Goal: Task Accomplishment & Management: Complete application form

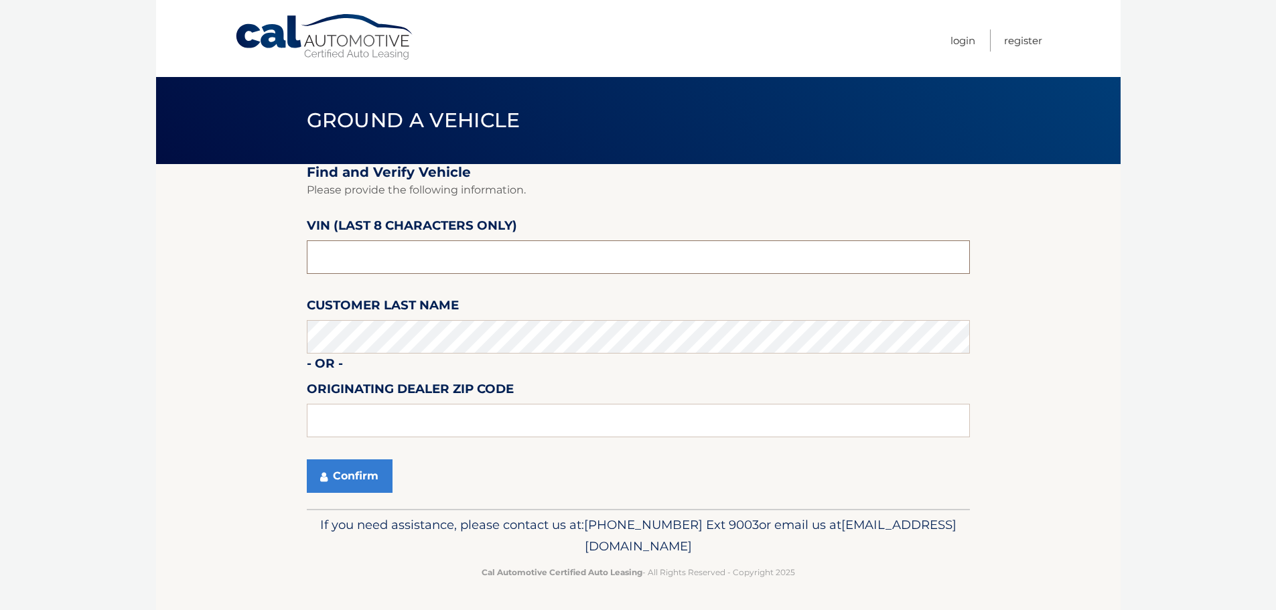
click at [531, 261] on input "text" at bounding box center [638, 256] width 663 height 33
type input "P1924732"
click at [356, 481] on button "Confirm" at bounding box center [350, 475] width 86 height 33
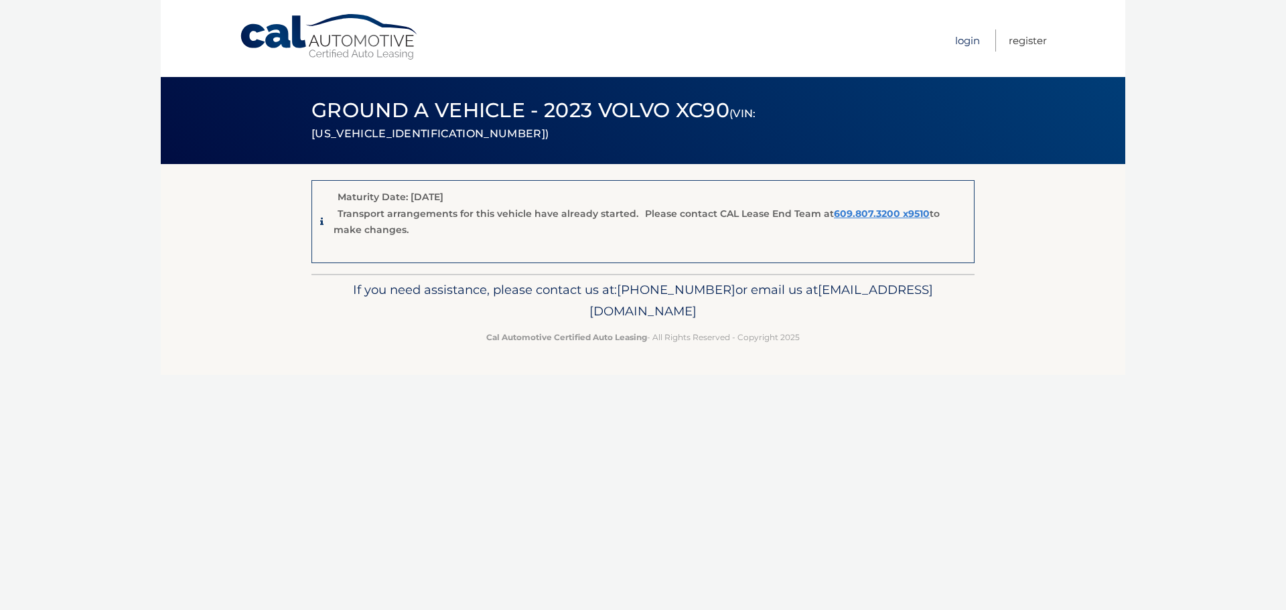
click at [964, 39] on link "Login" at bounding box center [967, 40] width 25 height 22
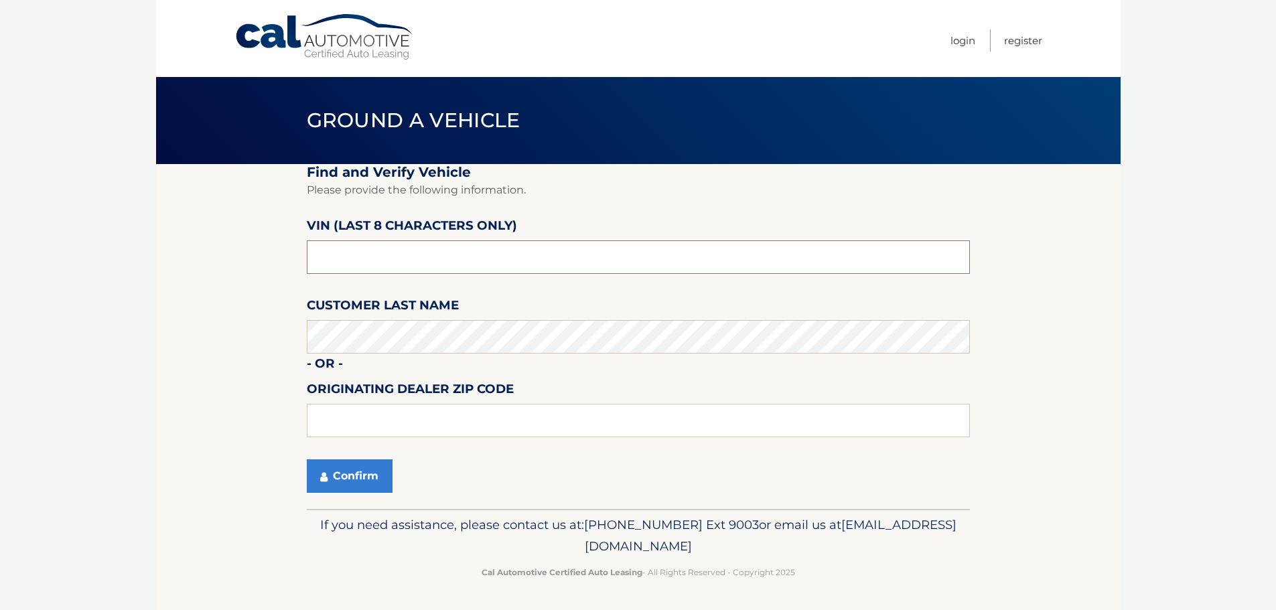
click at [429, 266] on input "text" at bounding box center [638, 256] width 663 height 33
type input "NM100936"
click at [368, 470] on button "Confirm" at bounding box center [350, 475] width 86 height 33
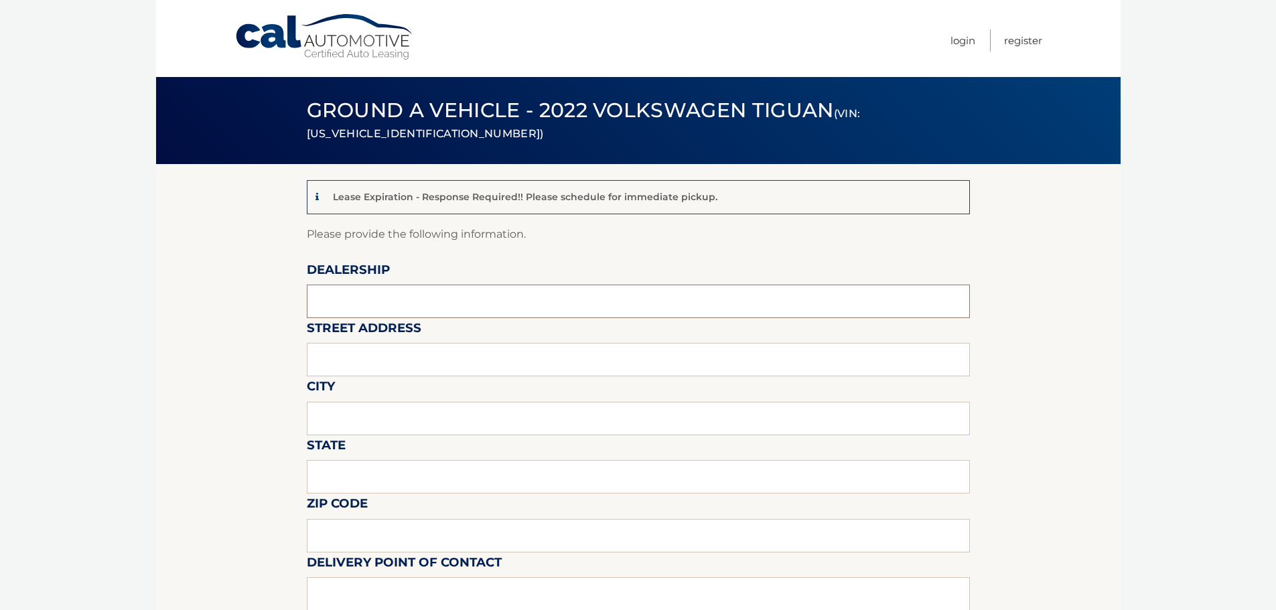
drag, startPoint x: 454, startPoint y: 304, endPoint x: 455, endPoint y: 293, distance: 10.8
click at [454, 300] on input "text" at bounding box center [638, 301] width 663 height 33
type input "GUNTHER VOLVO CARS COCONUT CREEK"
type input "4350 NORTH STATE ROAD 7"
type input "COCONUT CREEK"
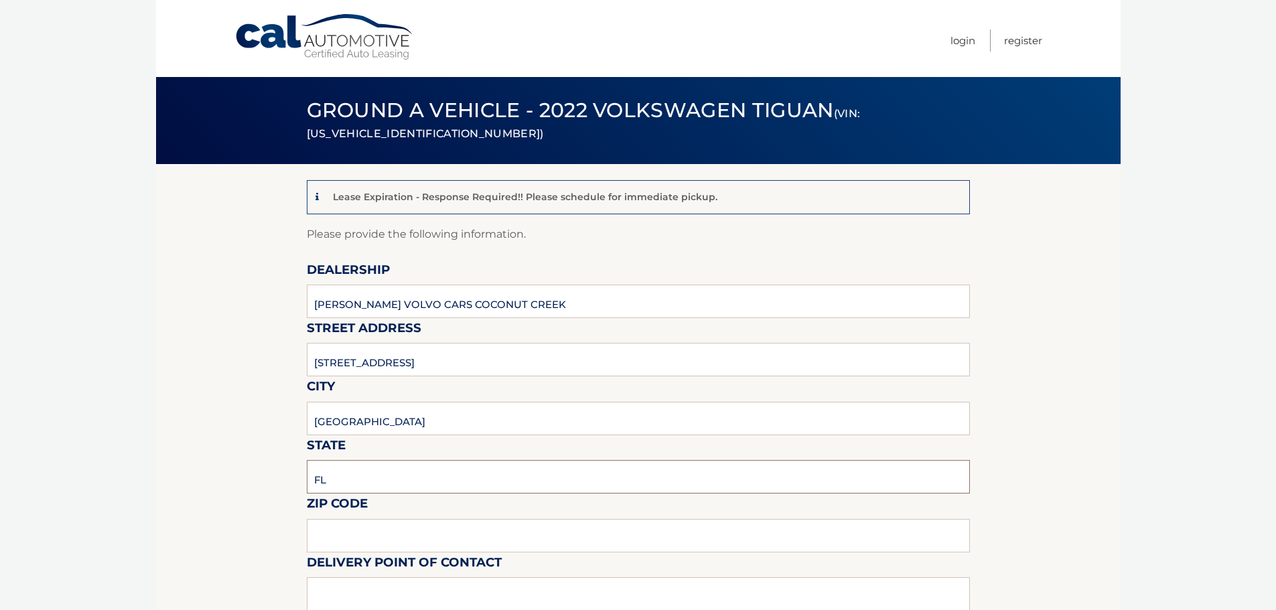
type input "FL"
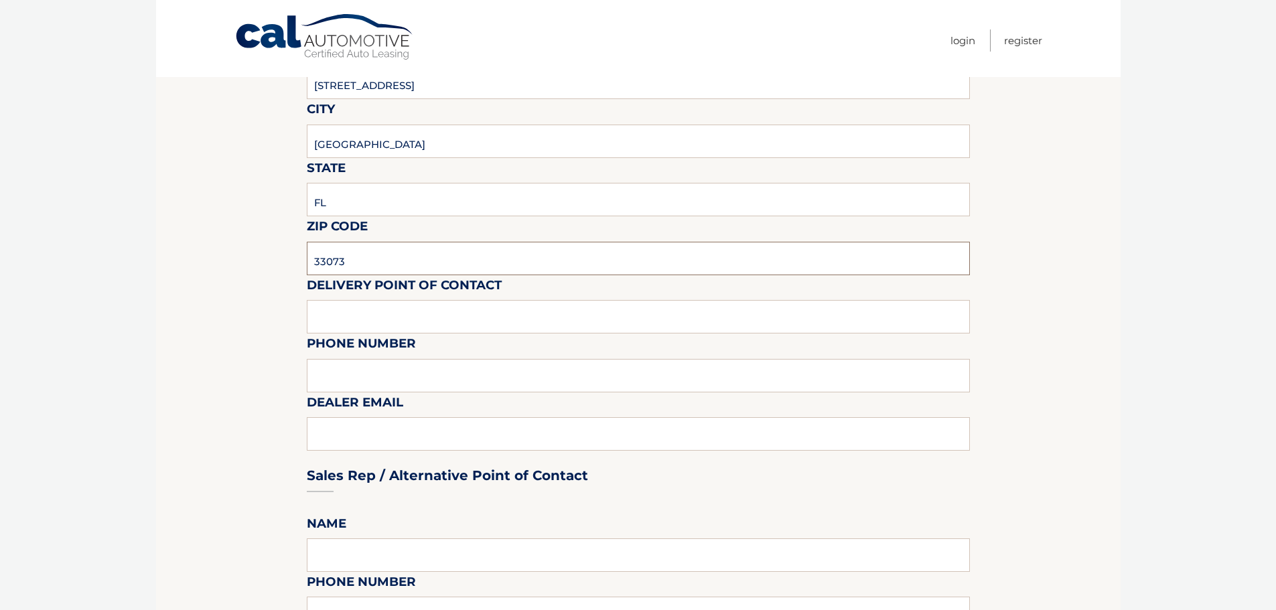
scroll to position [335, 0]
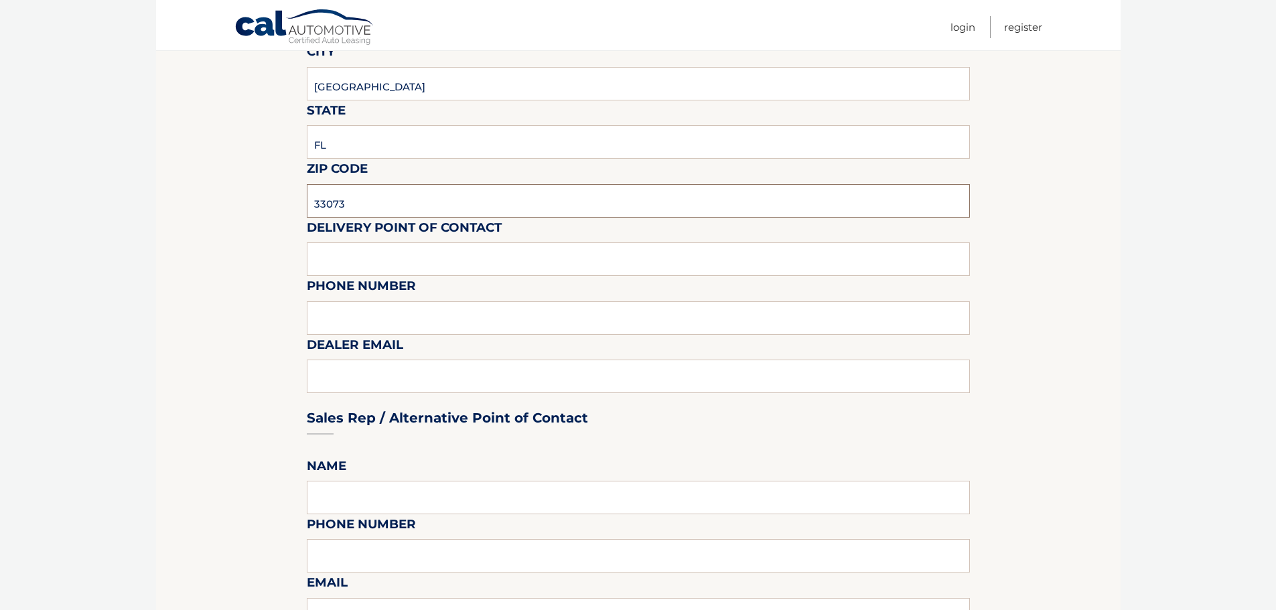
type input "33073"
click at [449, 272] on input "text" at bounding box center [638, 258] width 663 height 33
type input "VOLVO SALES FRONT DESK"
type input "9545903760"
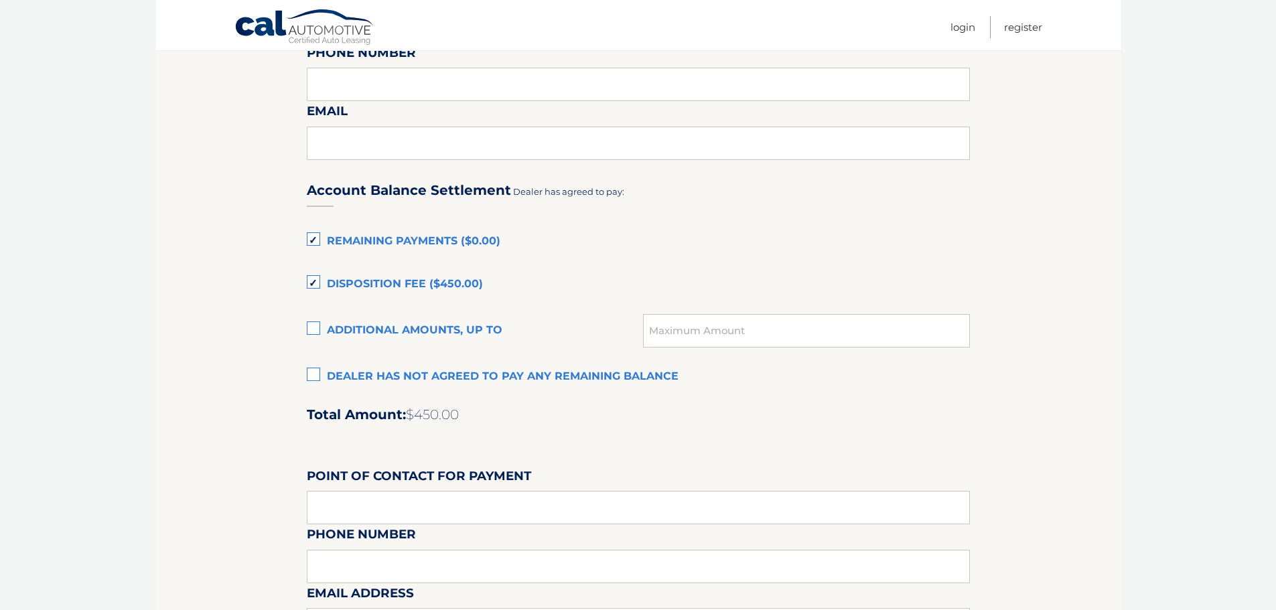
scroll to position [871, 0]
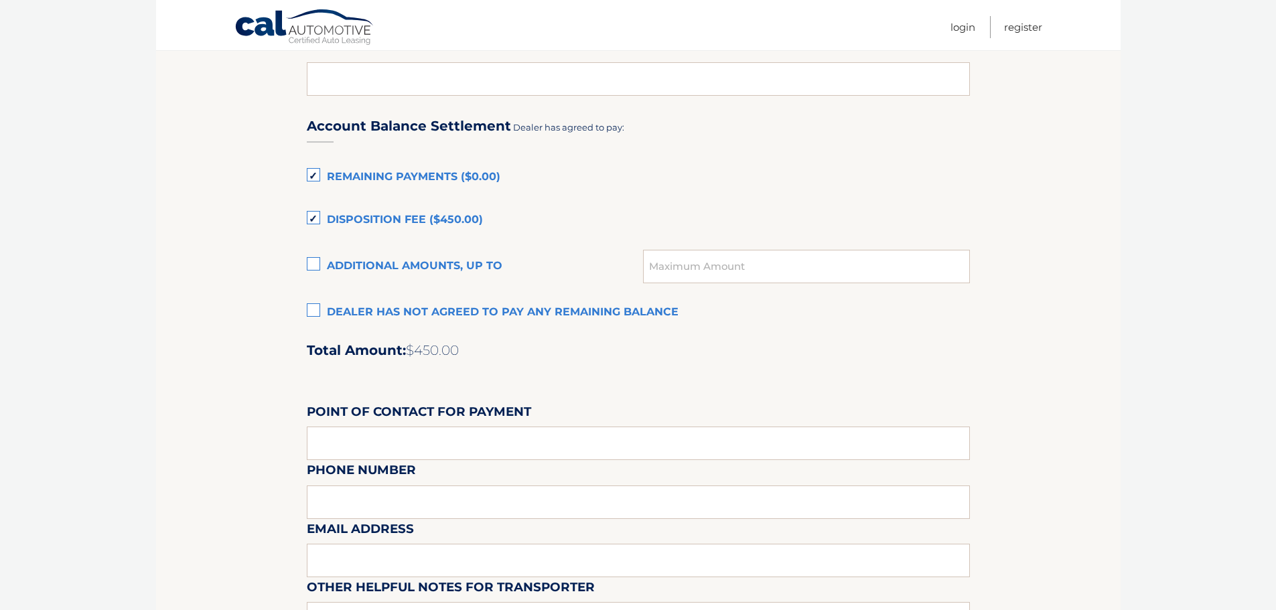
type input "KATIEM@GUNTHERCREEK.NET"
click at [317, 312] on label "Dealer has not agreed to pay any remaining balance" at bounding box center [638, 312] width 663 height 27
click at [0, 0] on input "Dealer has not agreed to pay any remaining balance" at bounding box center [0, 0] width 0 height 0
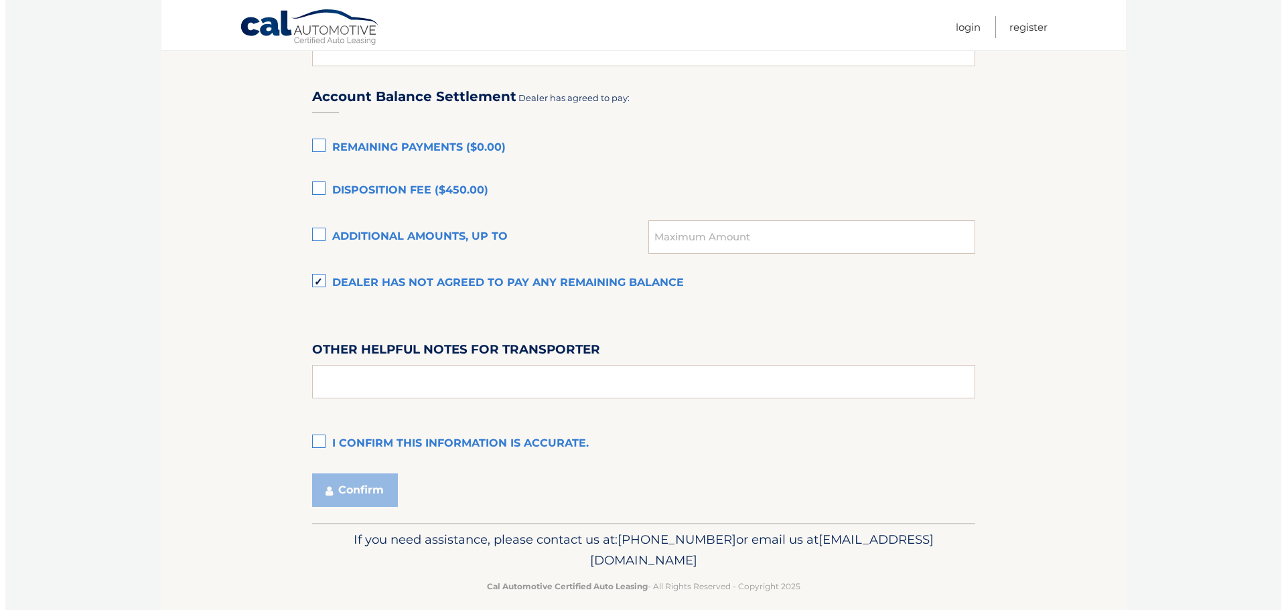
scroll to position [915, 0]
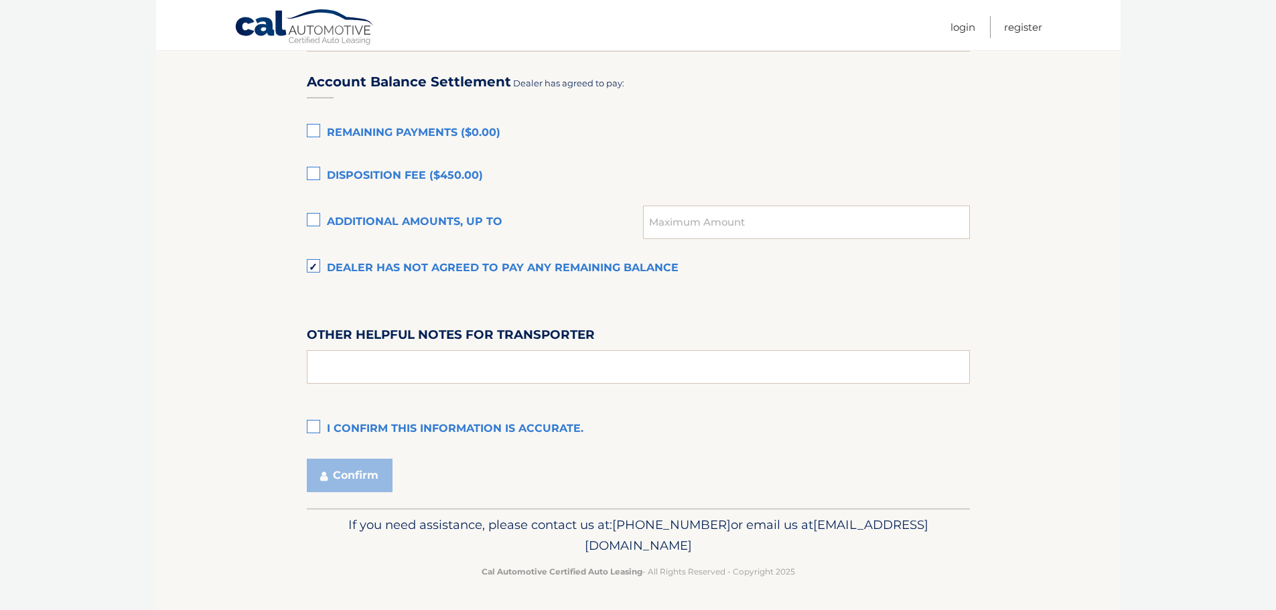
click at [310, 421] on label "I confirm this information is accurate." at bounding box center [638, 429] width 663 height 27
click at [0, 0] on input "I confirm this information is accurate." at bounding box center [0, 0] width 0 height 0
click at [361, 484] on button "Confirm" at bounding box center [350, 475] width 86 height 33
